Goal: Task Accomplishment & Management: Use online tool/utility

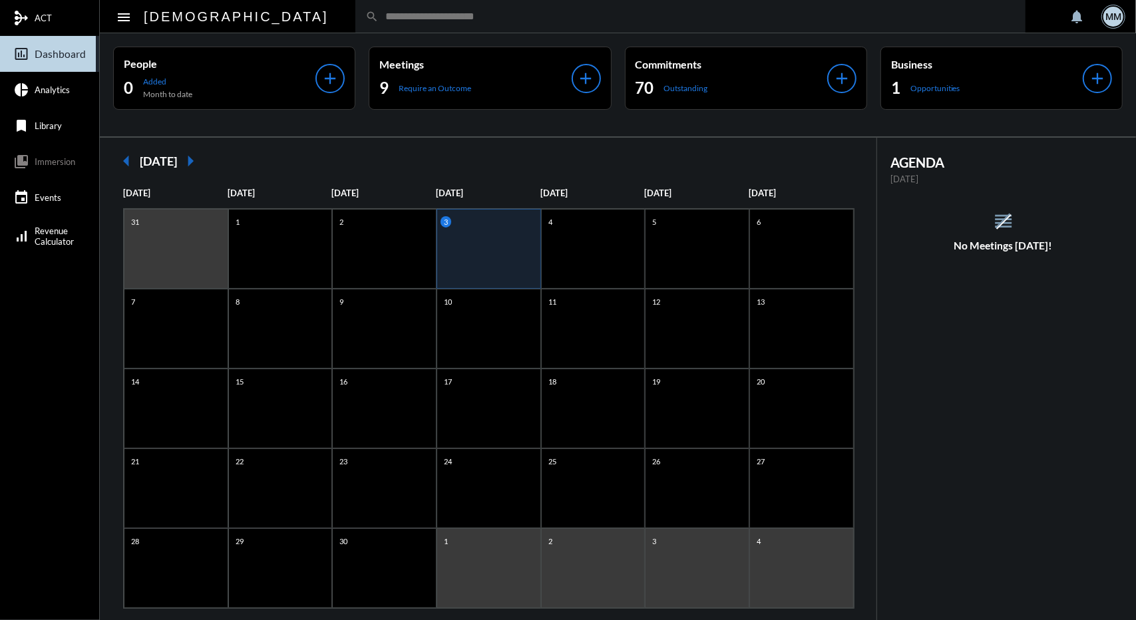
click at [379, 21] on input "text" at bounding box center [697, 16] width 637 height 11
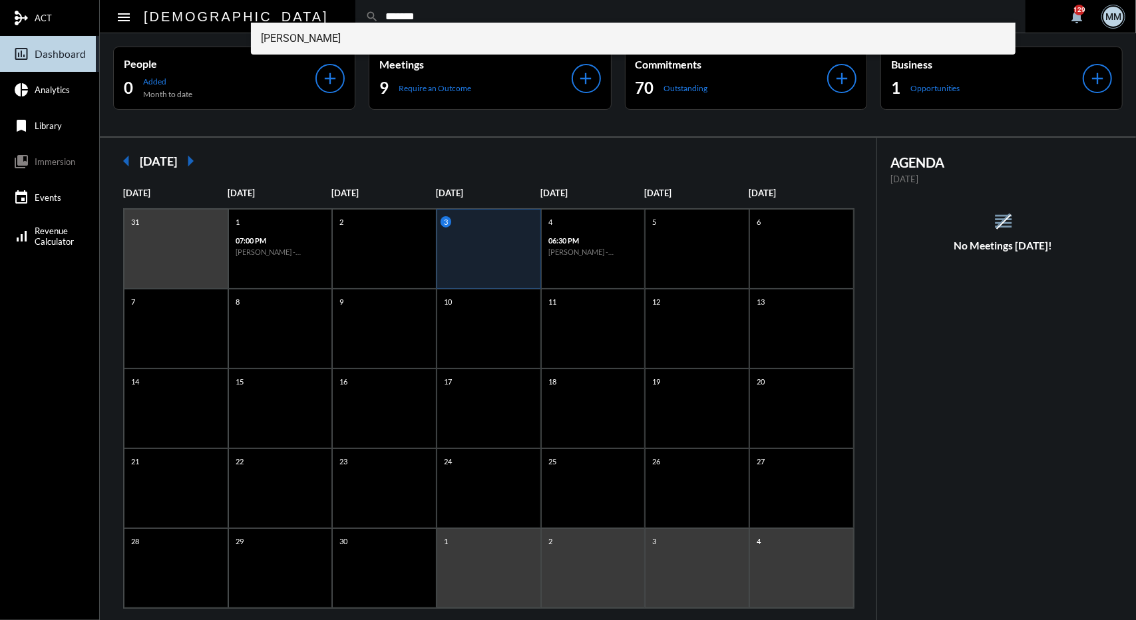
type input "*******"
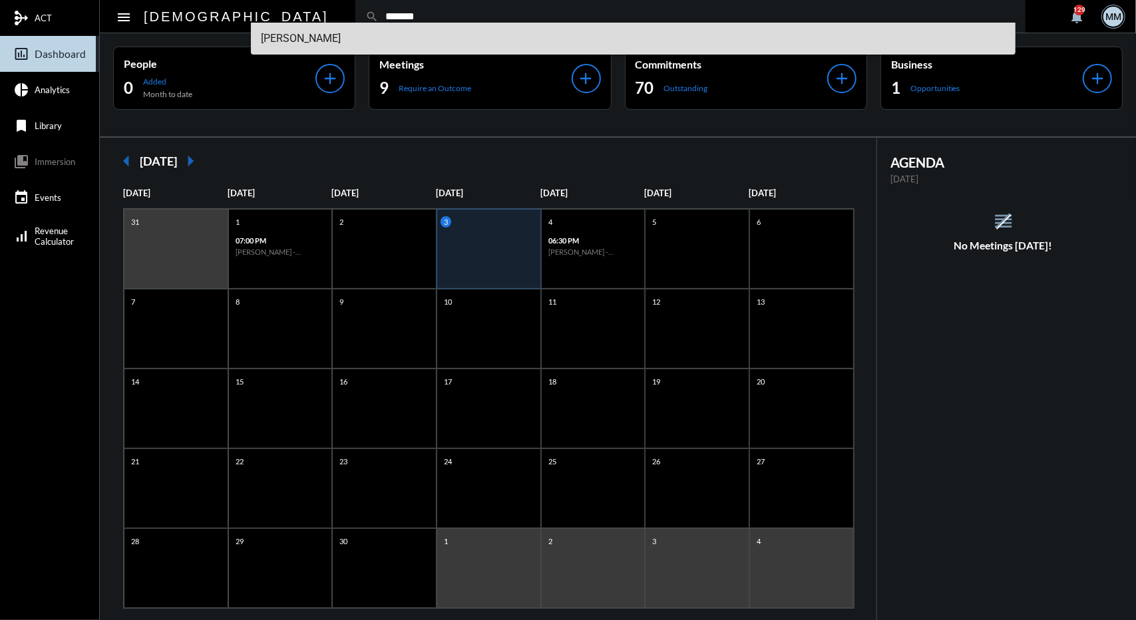
click at [354, 35] on span "[PERSON_NAME]" at bounding box center [634, 39] width 744 height 32
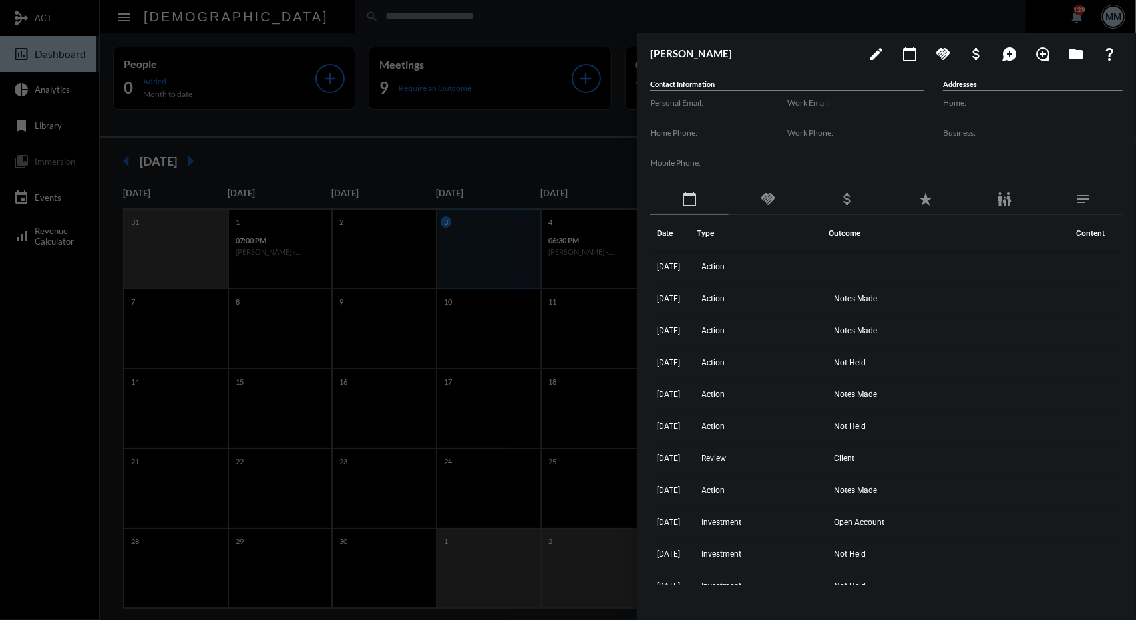
click at [753, 203] on div "handshake" at bounding box center [768, 199] width 79 height 31
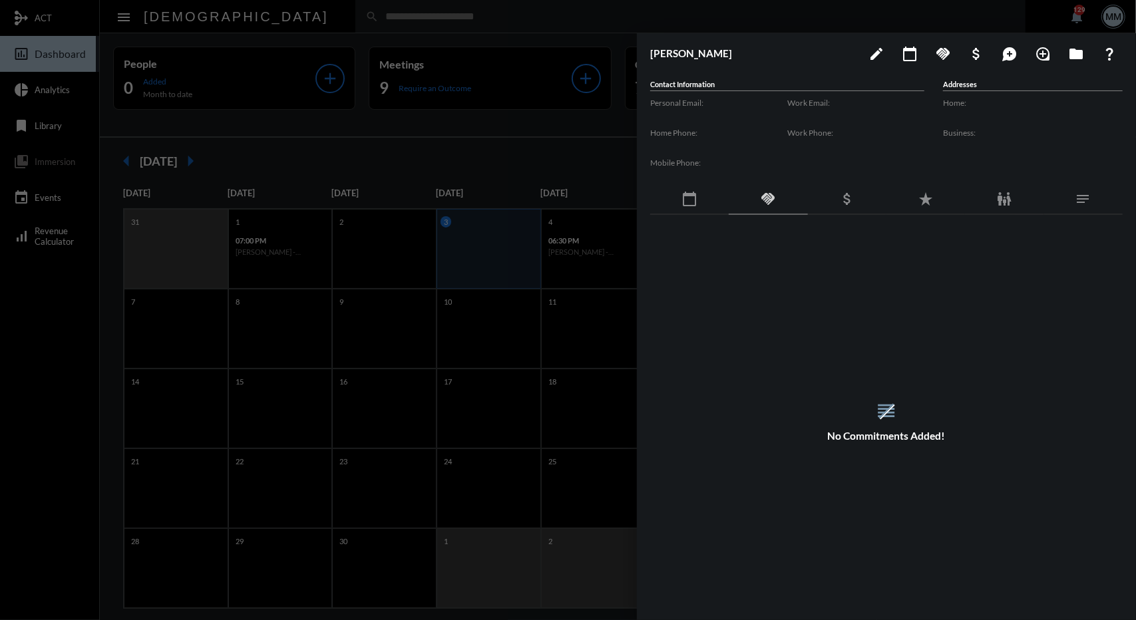
click at [702, 194] on div "calendar_today" at bounding box center [689, 199] width 79 height 31
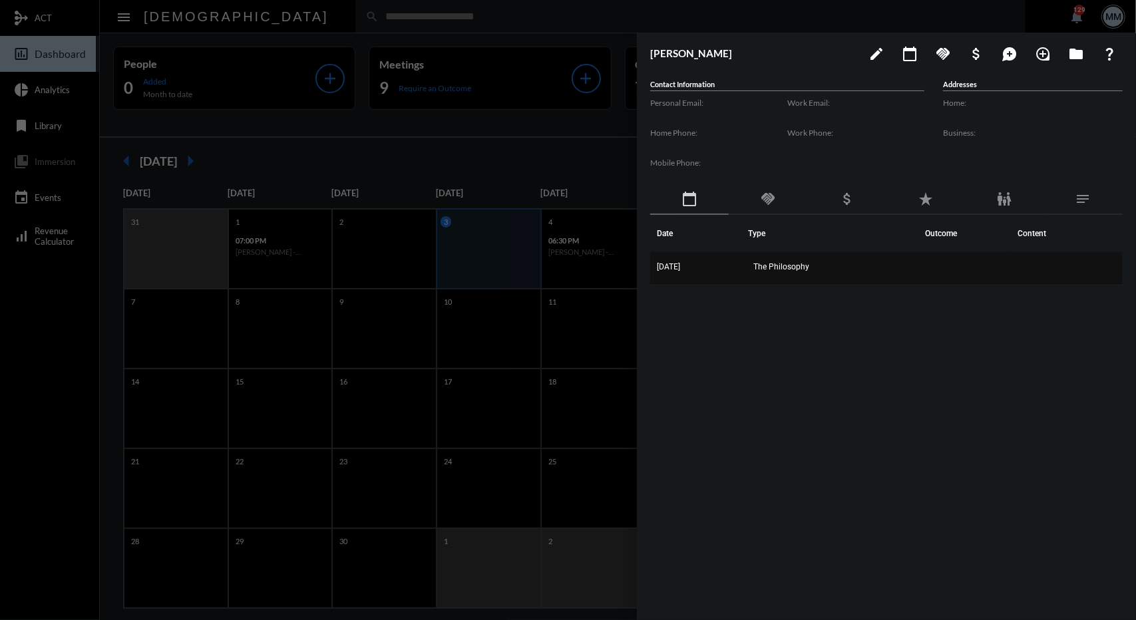
click at [717, 259] on td "[DATE]" at bounding box center [699, 268] width 98 height 32
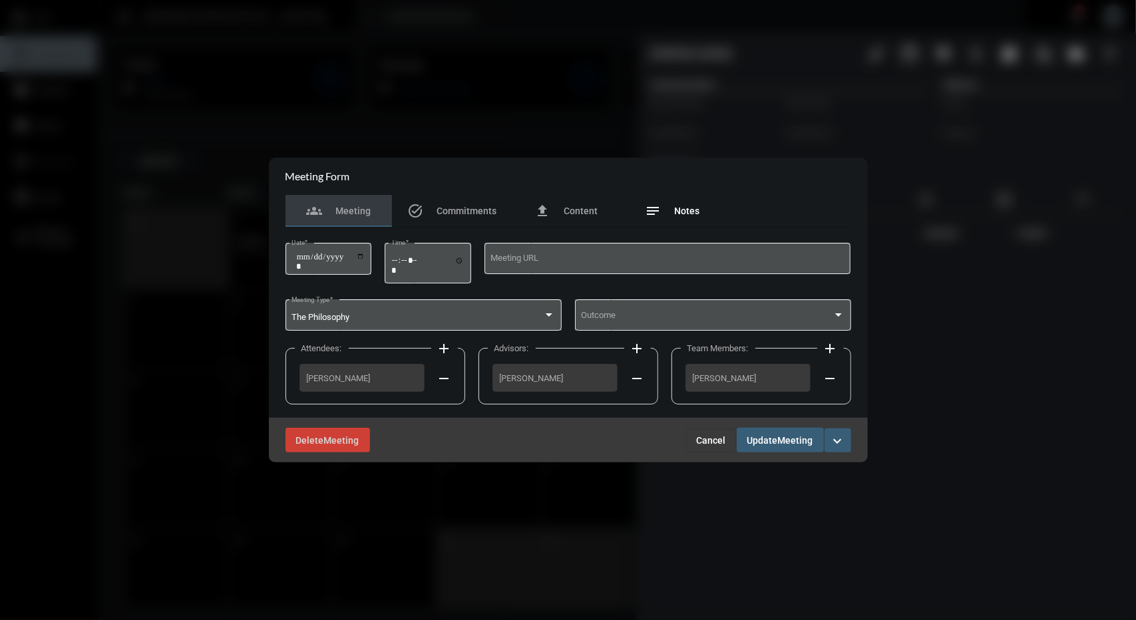
click at [665, 219] on div "notes Notes" at bounding box center [673, 211] width 106 height 32
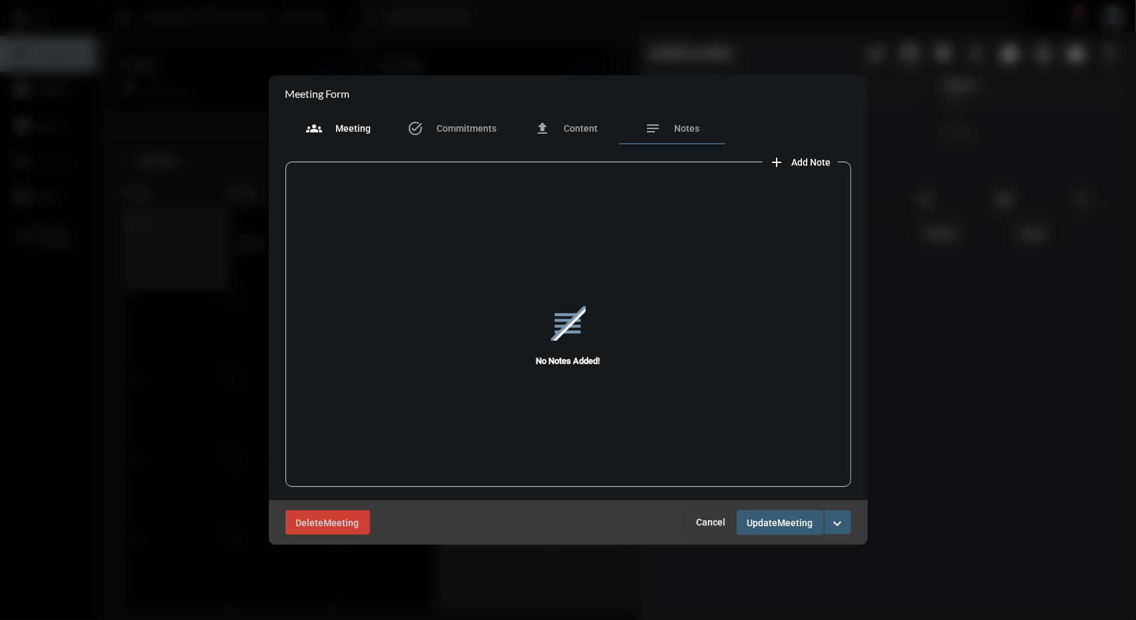
click at [370, 116] on div "groups Meeting" at bounding box center [338, 128] width 106 height 32
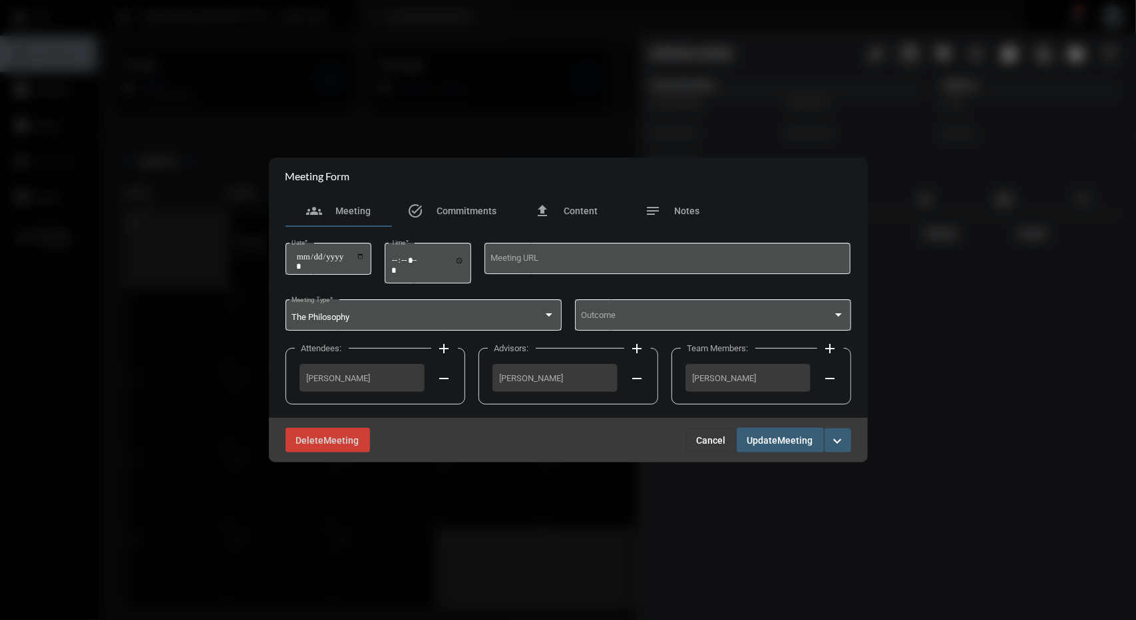
click at [699, 443] on span "Cancel" at bounding box center [711, 440] width 29 height 11
